Goal: Navigation & Orientation: Find specific page/section

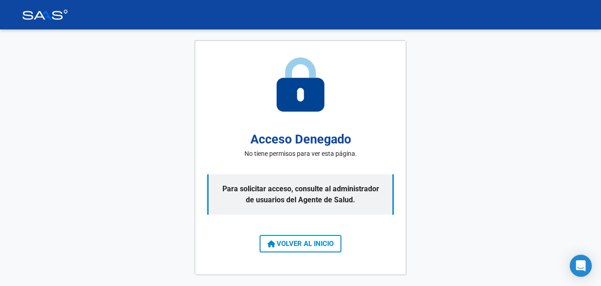
click at [271, 244] on icon at bounding box center [271, 243] width 8 height 7
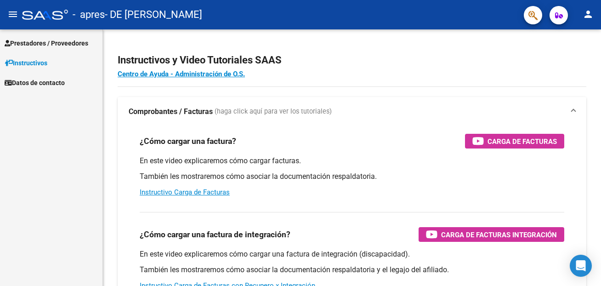
click at [64, 40] on span "Prestadores / Proveedores" at bounding box center [47, 43] width 84 height 10
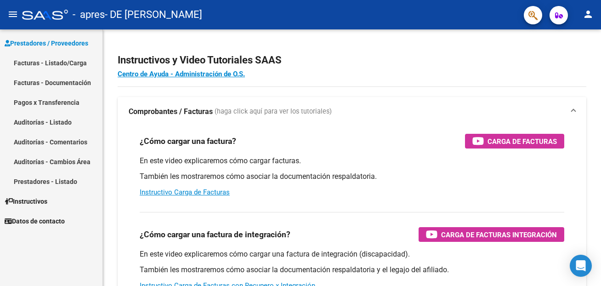
click at [48, 67] on link "Facturas - Listado/Carga" at bounding box center [51, 63] width 102 height 20
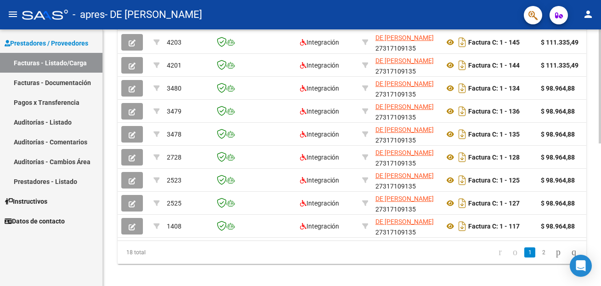
scroll to position [319, 0]
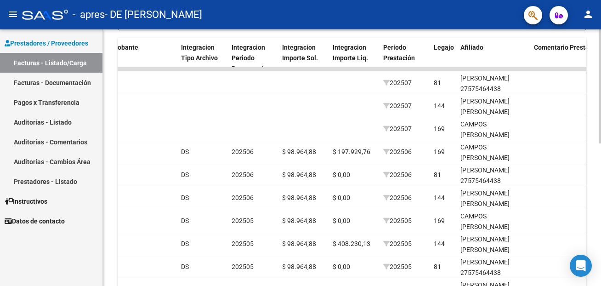
scroll to position [247, 0]
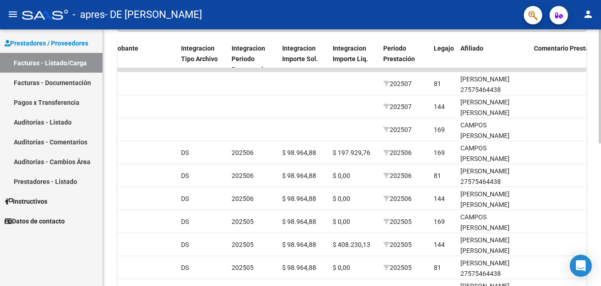
click at [600, 143] on div at bounding box center [600, 86] width 2 height 114
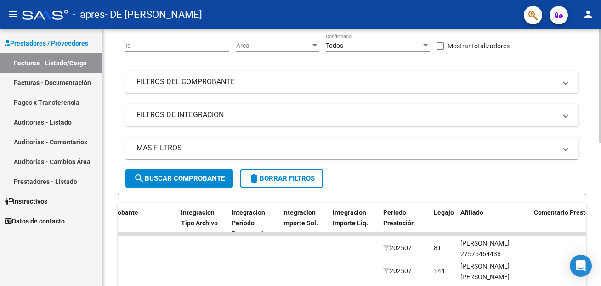
scroll to position [77, 0]
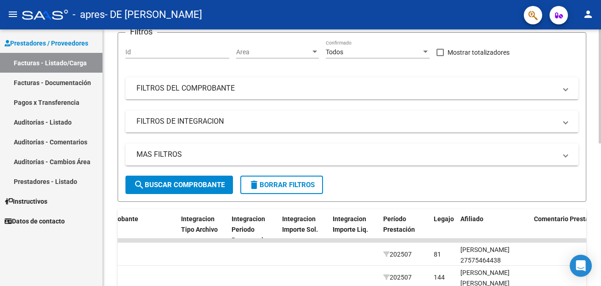
click at [569, 80] on div "Video tutorial PRESTADORES -> Listado de CPBTs Emitidos por Prestadores / Prove…" at bounding box center [353, 240] width 500 height 575
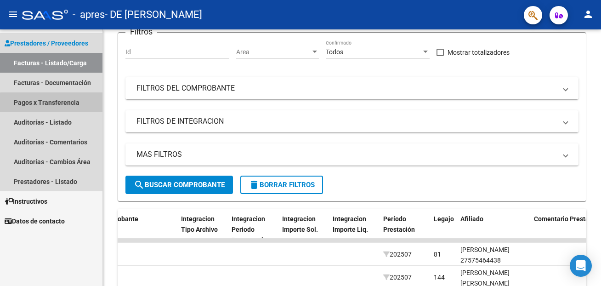
click at [67, 107] on link "Pagos x Transferencia" at bounding box center [51, 102] width 102 height 20
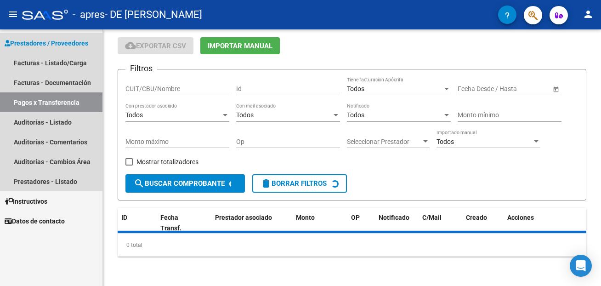
scroll to position [31, 0]
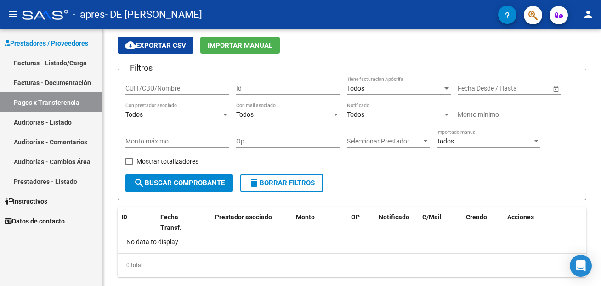
click at [40, 78] on link "Facturas - Documentación" at bounding box center [51, 83] width 102 height 20
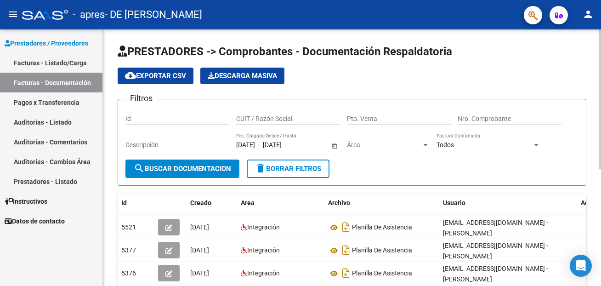
click at [587, 94] on div "PRESTADORES -> Comprobantes - Documentación Respaldatoria cloud_download Export…" at bounding box center [353, 265] width 500 height 472
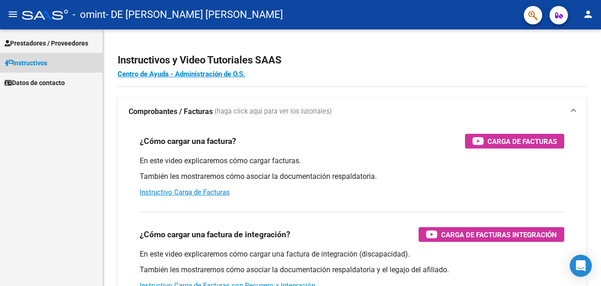
click at [41, 69] on link "Instructivos" at bounding box center [51, 63] width 102 height 20
click at [40, 65] on span "Instructivos" at bounding box center [26, 63] width 43 height 10
click at [66, 41] on span "Prestadores / Proveedores" at bounding box center [47, 43] width 84 height 10
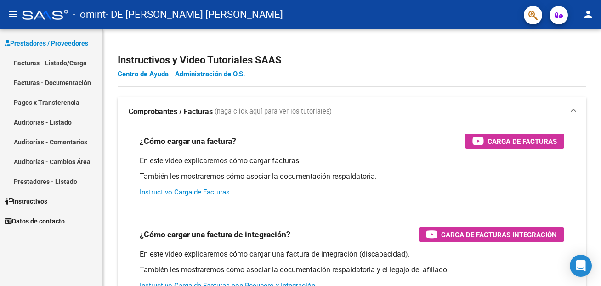
click at [47, 62] on link "Facturas - Listado/Carga" at bounding box center [51, 63] width 102 height 20
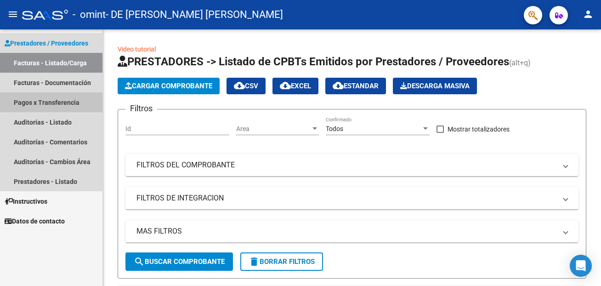
click at [72, 107] on link "Pagos x Transferencia" at bounding box center [51, 102] width 102 height 20
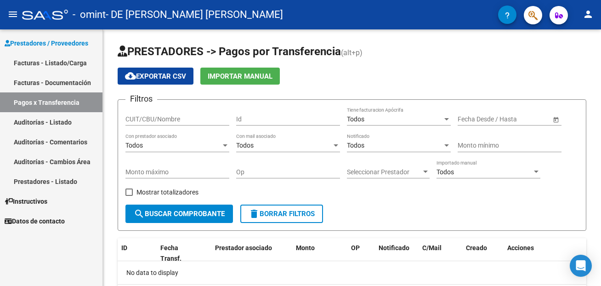
click at [85, 69] on link "Facturas - Listado/Carga" at bounding box center [51, 63] width 102 height 20
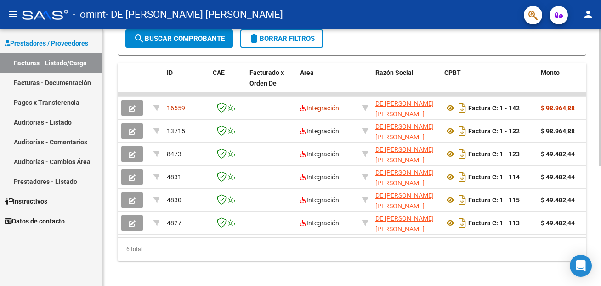
scroll to position [227, 0]
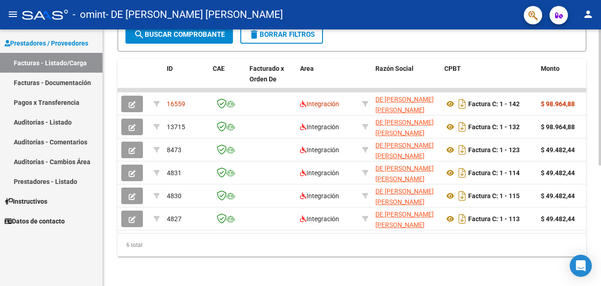
click at [586, 262] on body "menu - omint - DE [PERSON_NAME] [PERSON_NAME] person Prestadores / Proveedores …" at bounding box center [300, 143] width 601 height 286
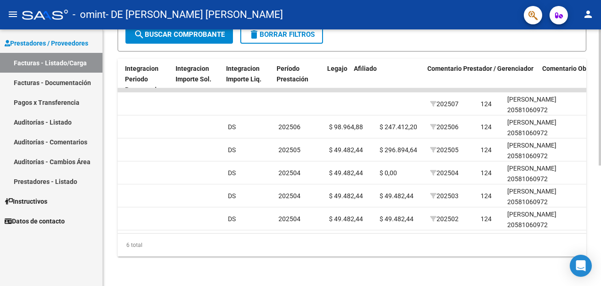
scroll to position [0, 587]
